Goal: Book appointment/travel/reservation

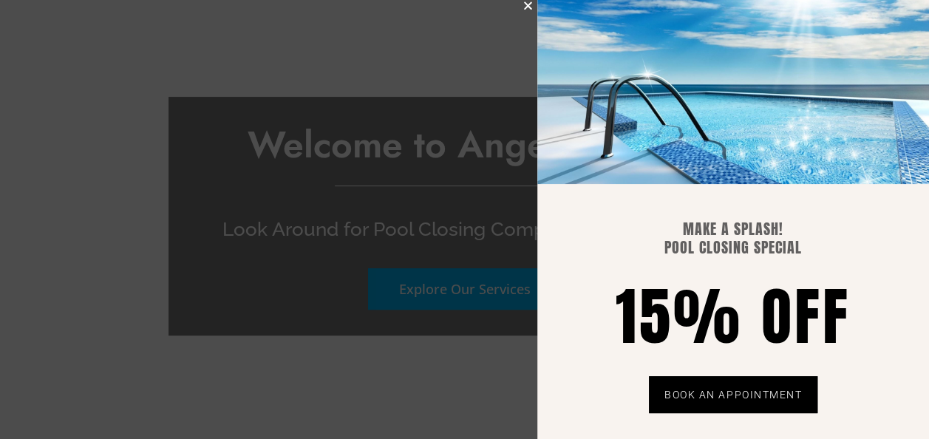
scroll to position [120, 0]
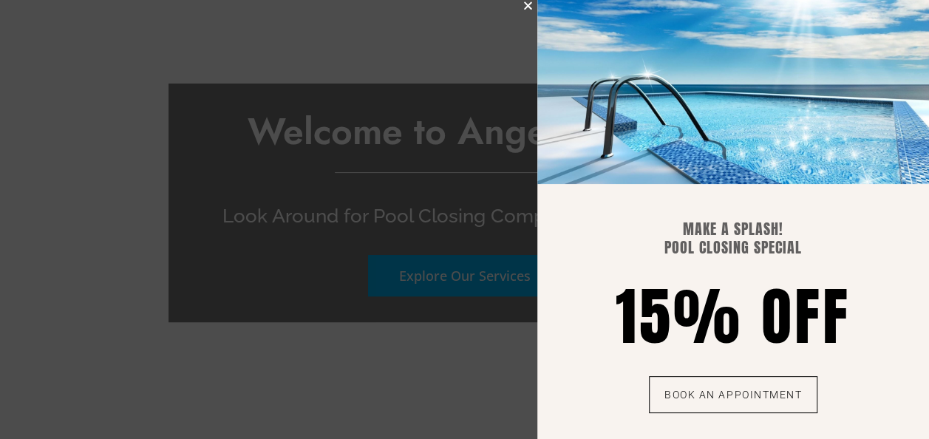
click at [782, 388] on span "BOOK AN APPOINTMENT" at bounding box center [732, 394] width 137 height 13
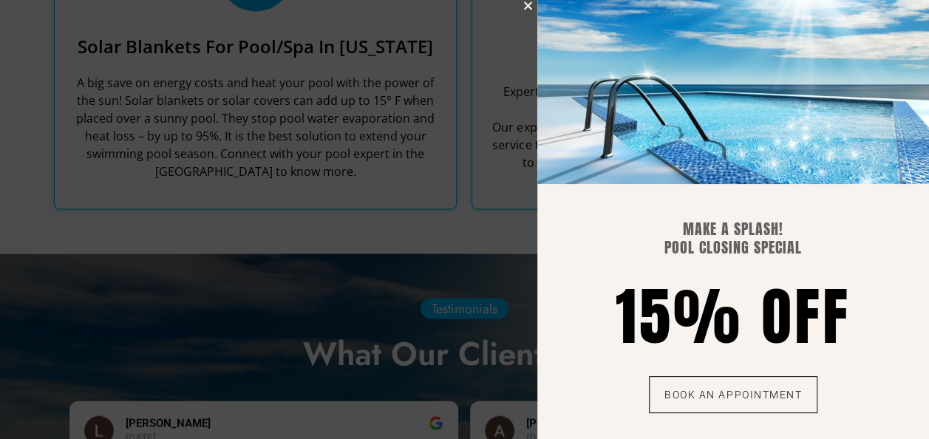
scroll to position [1560, 0]
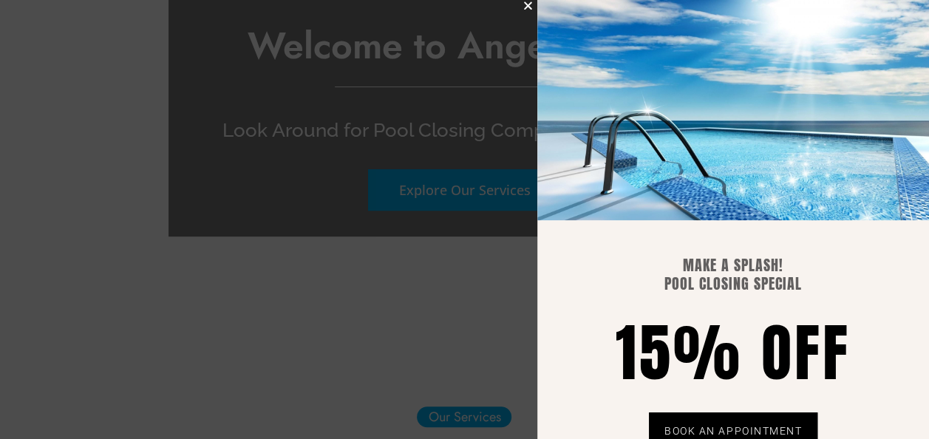
scroll to position [216, 0]
